Goal: Entertainment & Leisure: Consume media (video, audio)

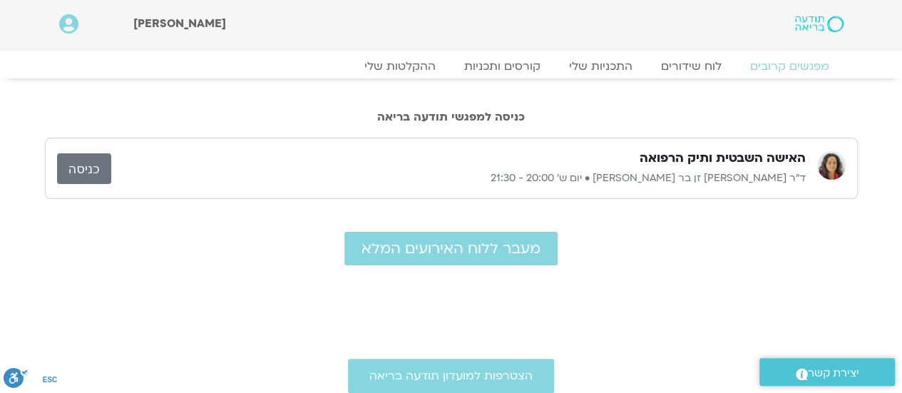
click at [89, 162] on link "כניסה" at bounding box center [84, 168] width 54 height 31
click at [72, 19] on icon at bounding box center [68, 24] width 19 height 20
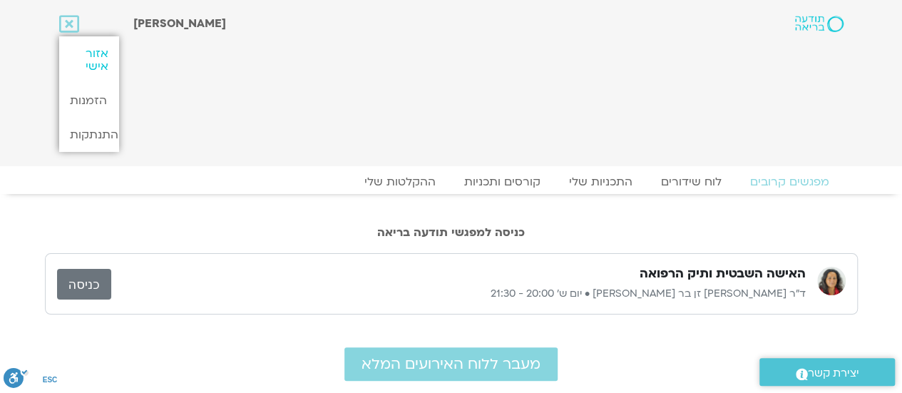
click at [96, 66] on link "אזור אישי" at bounding box center [89, 59] width 60 height 47
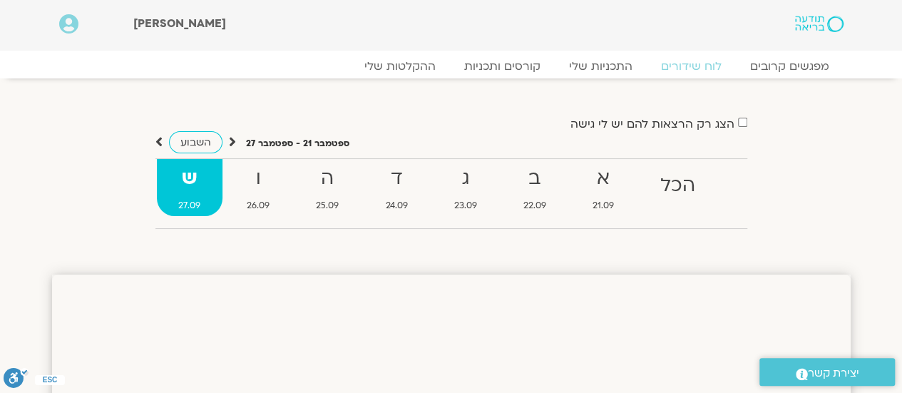
click at [73, 22] on icon at bounding box center [68, 24] width 19 height 20
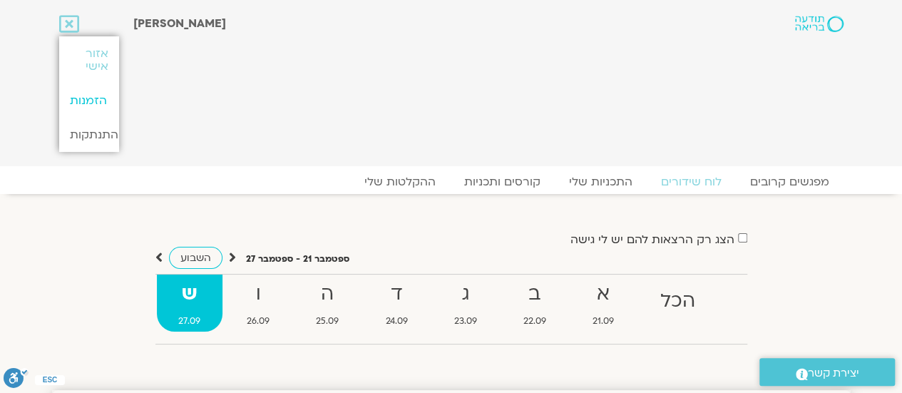
click at [96, 107] on link "הזמנות" at bounding box center [89, 100] width 60 height 34
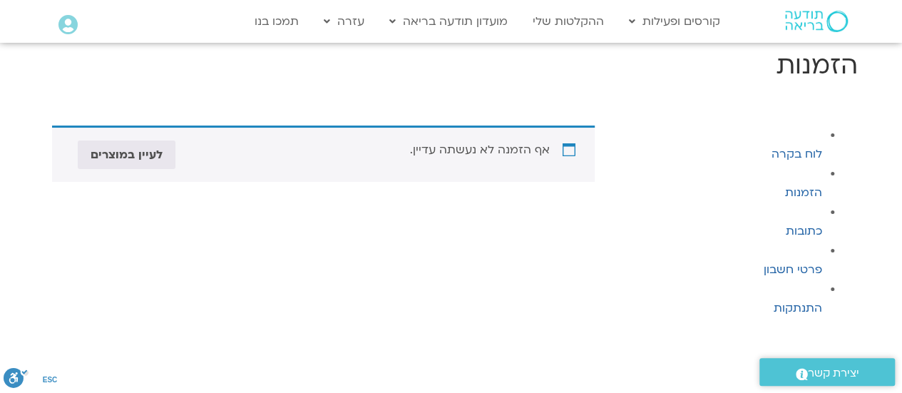
click at [73, 22] on icon at bounding box center [67, 25] width 19 height 20
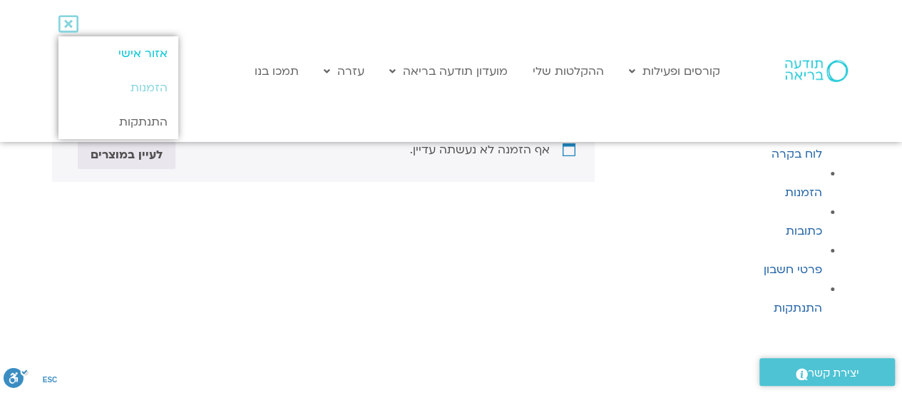
click at [114, 48] on link "אזור אישי" at bounding box center [117, 53] width 119 height 34
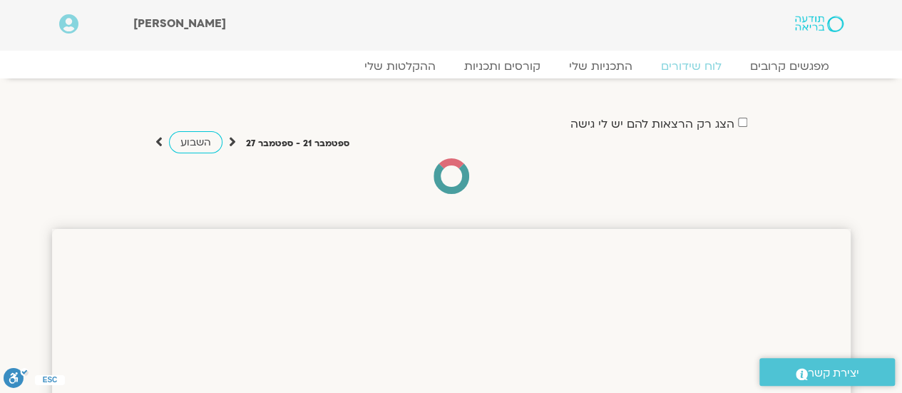
click at [168, 26] on span "[PERSON_NAME]" at bounding box center [179, 24] width 93 height 16
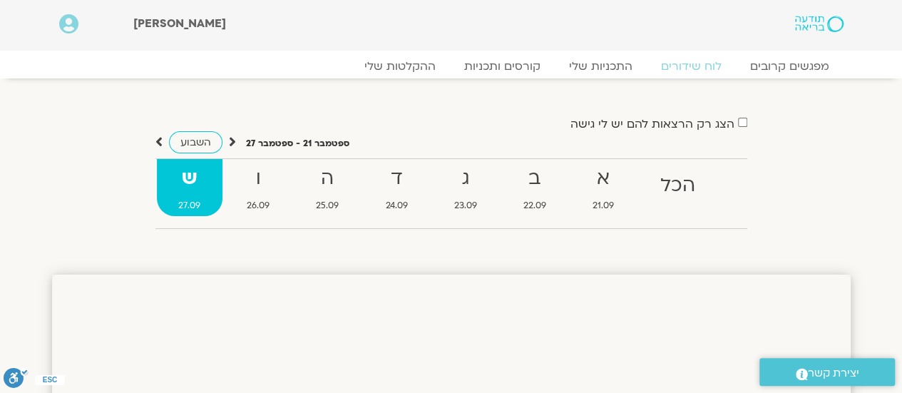
click at [168, 26] on span "[PERSON_NAME]" at bounding box center [179, 24] width 93 height 16
click at [524, 61] on link "קורסים ותכניות" at bounding box center [502, 66] width 126 height 17
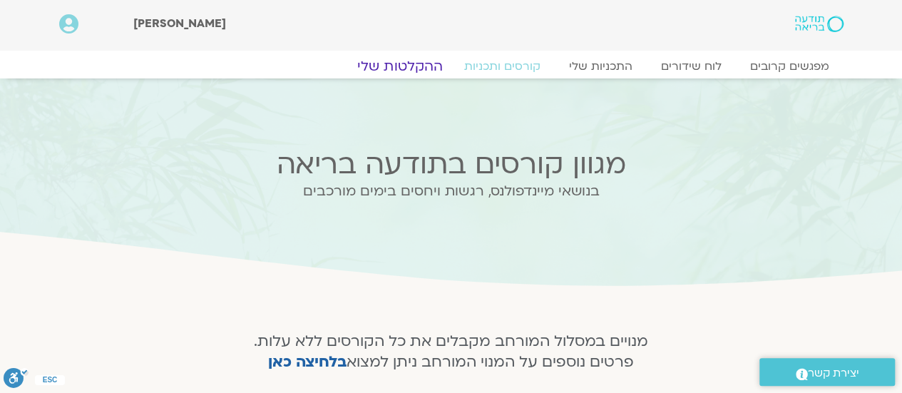
click at [404, 61] on link "ההקלטות שלי" at bounding box center [400, 66] width 120 height 17
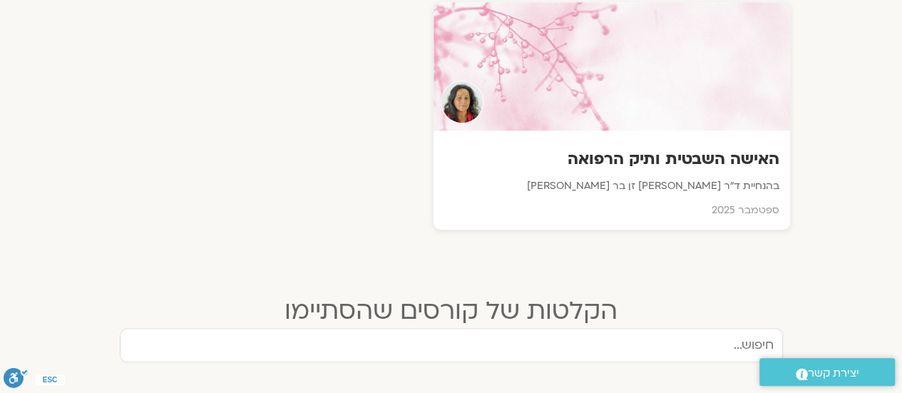
scroll to position [561, 0]
click at [652, 185] on p "בהנחיית ד״ר [PERSON_NAME] זן בר [PERSON_NAME]" at bounding box center [611, 185] width 335 height 17
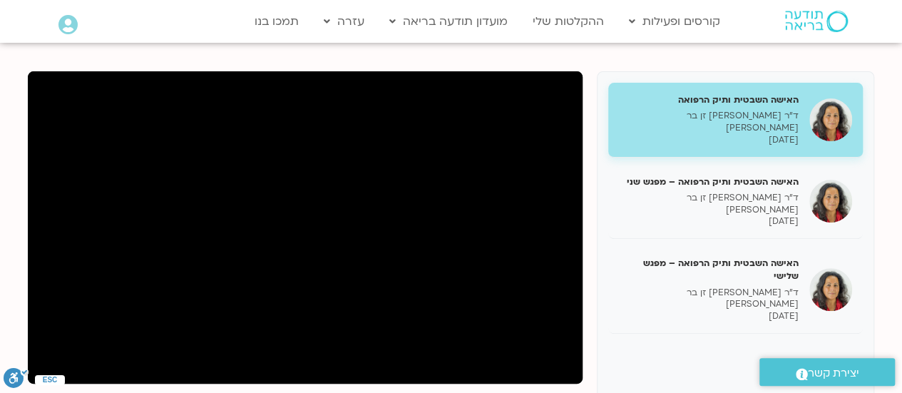
scroll to position [190, 0]
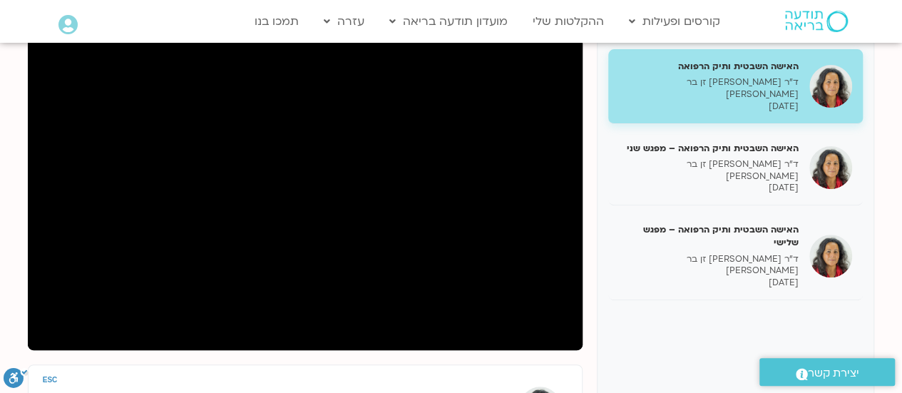
click at [704, 69] on h5 "האישה השבטית ותיק הרפואה" at bounding box center [709, 66] width 180 height 13
click at [665, 253] on p "ד״ר [PERSON_NAME] זן בר [PERSON_NAME]" at bounding box center [709, 265] width 180 height 24
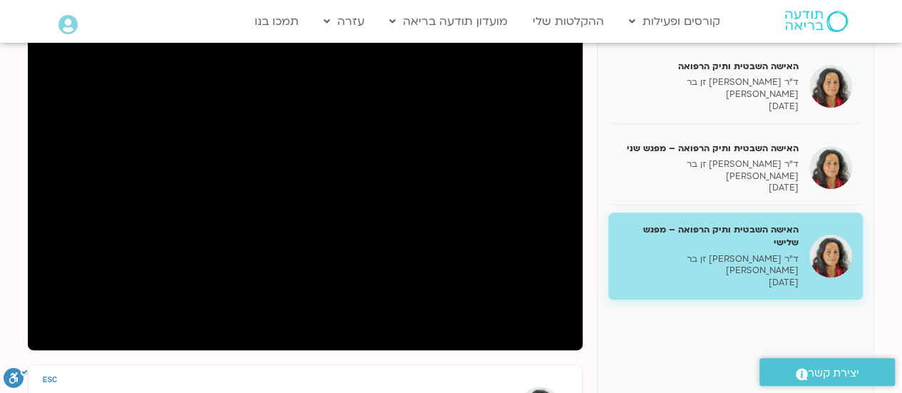
click at [0, 330] on section "האישה השבטית ותיק הרפואה ד״ר [PERSON_NAME] זן בר [PERSON_NAME] [DATE] האישה השב…" at bounding box center [451, 304] width 902 height 618
